Goal: Task Accomplishment & Management: Use online tool/utility

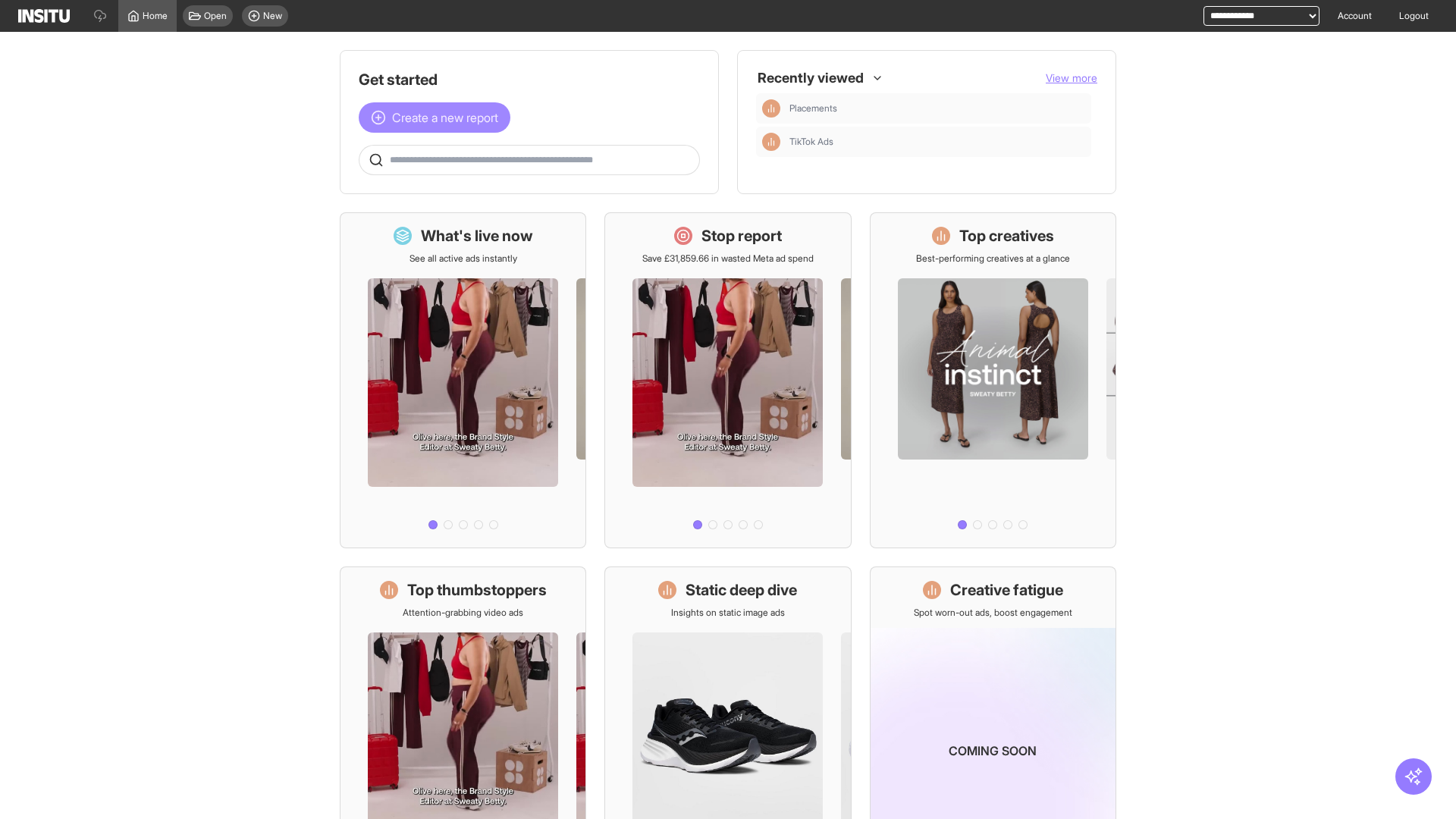
click at [438, 118] on span "Create a new report" at bounding box center [445, 117] width 106 height 18
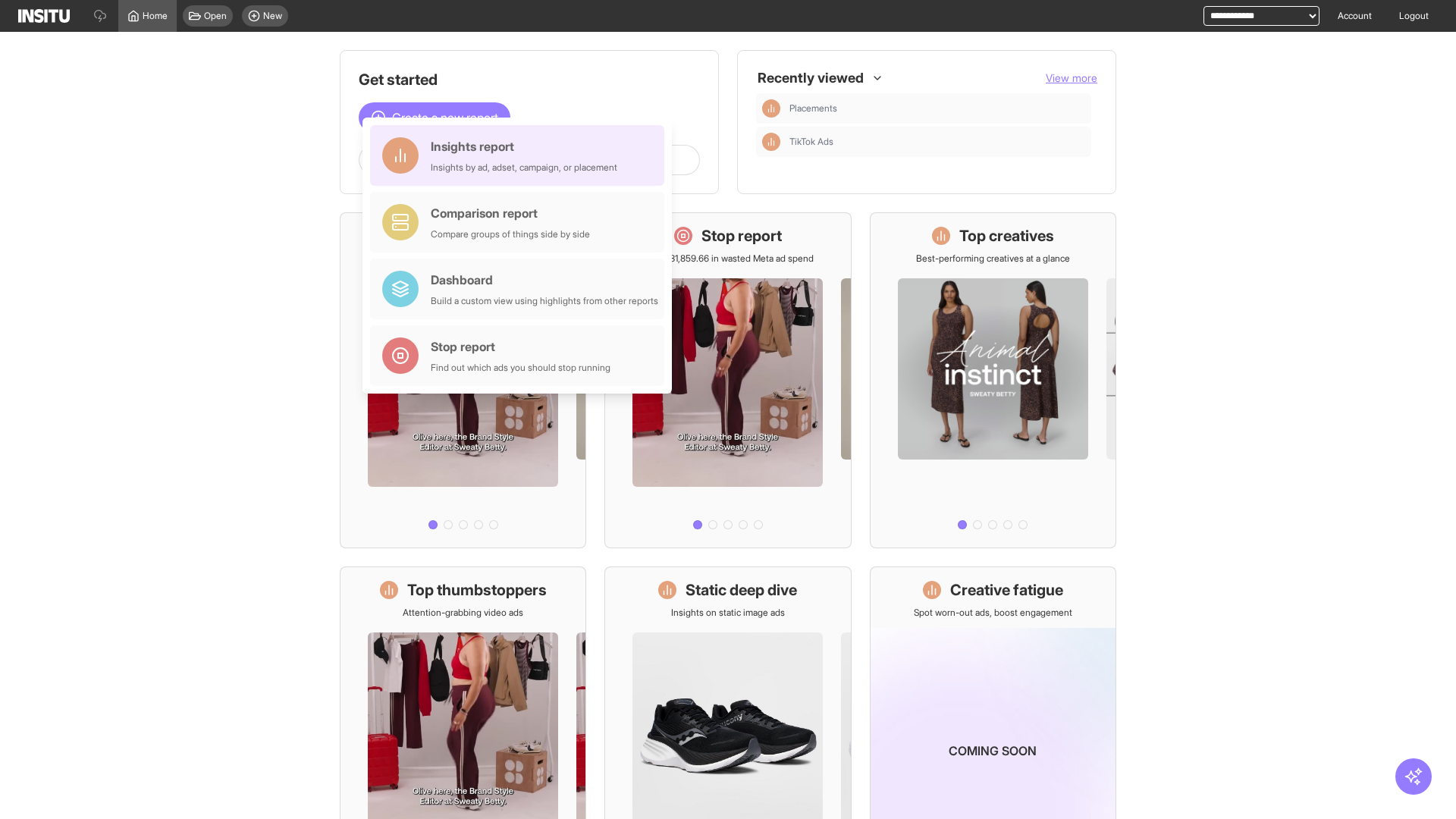
click at [521, 156] on div "Insights report Insights by ad, adset, campaign, or placement" at bounding box center [524, 155] width 186 height 36
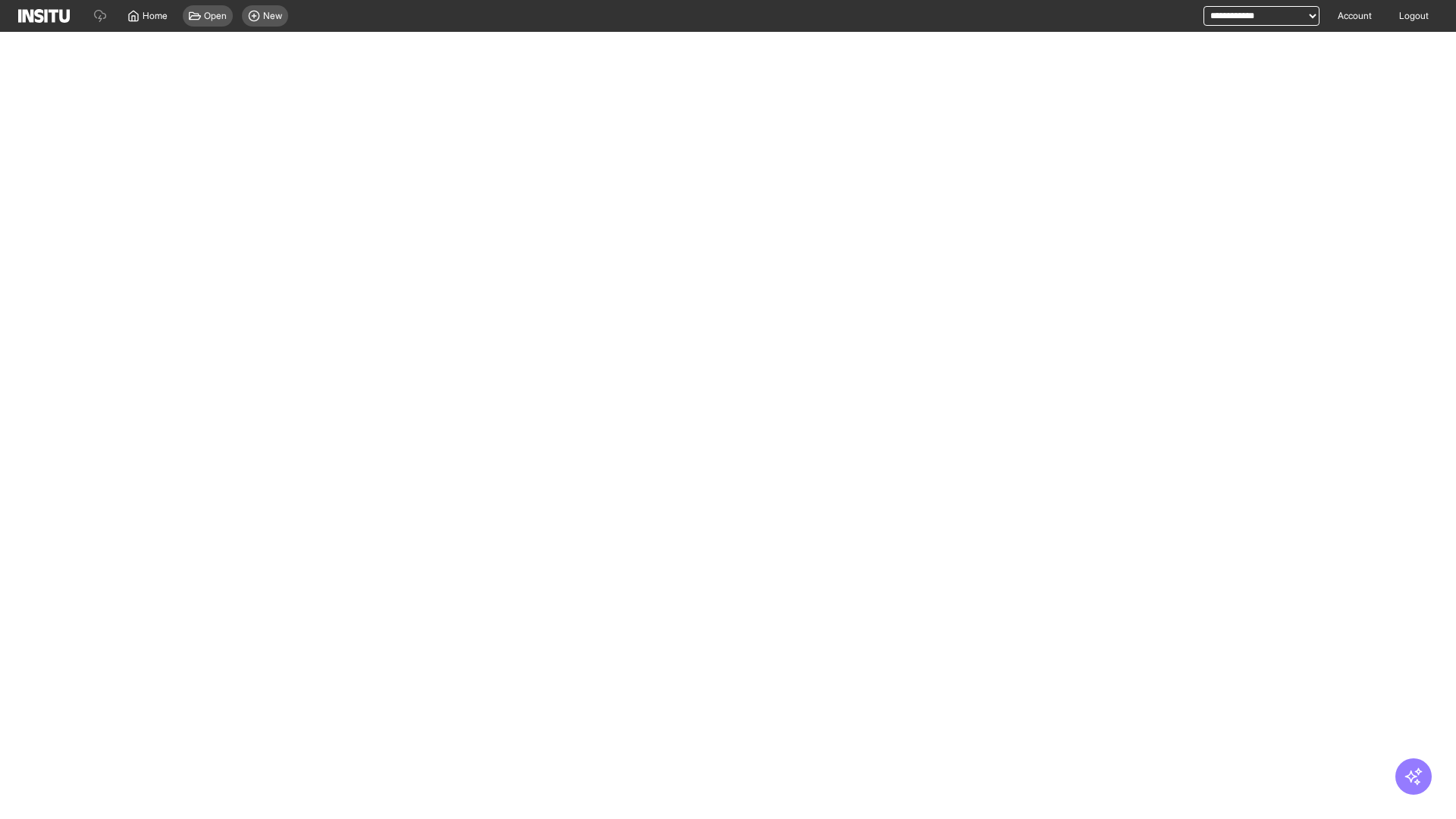
select select "**"
